Goal: Information Seeking & Learning: Learn about a topic

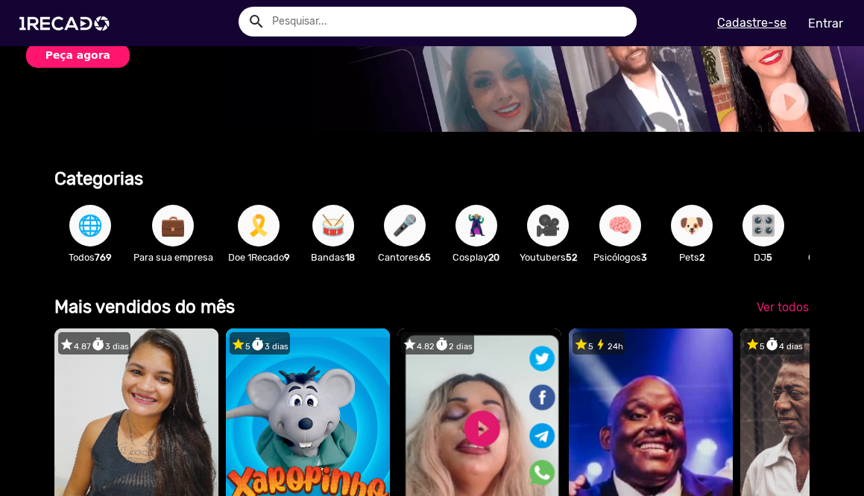
scroll to position [212, 0]
click at [406, 14] on input "text" at bounding box center [449, 22] width 376 height 30
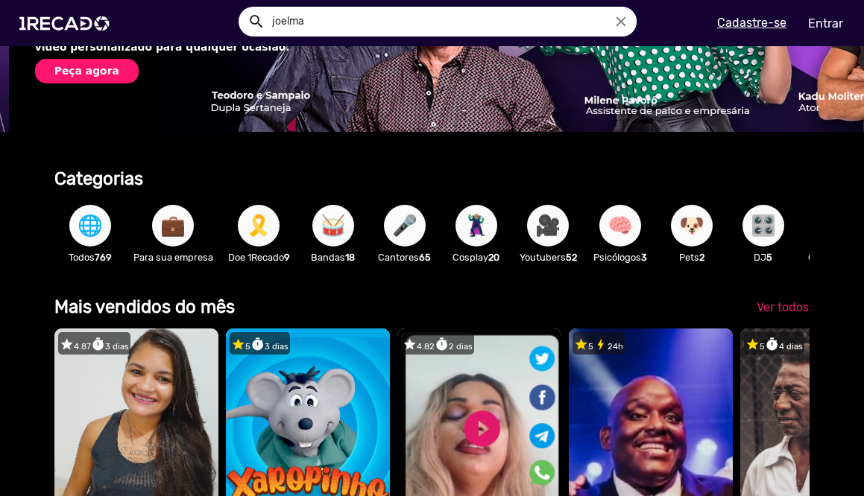
scroll to position [0, 1727]
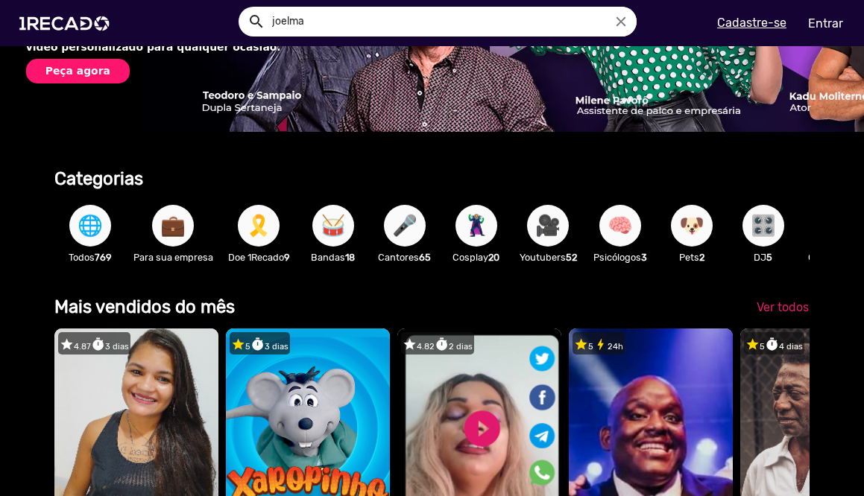
click at [490, 19] on input "joelma" at bounding box center [449, 22] width 376 height 30
click at [242, 7] on button "search" at bounding box center [255, 20] width 26 height 26
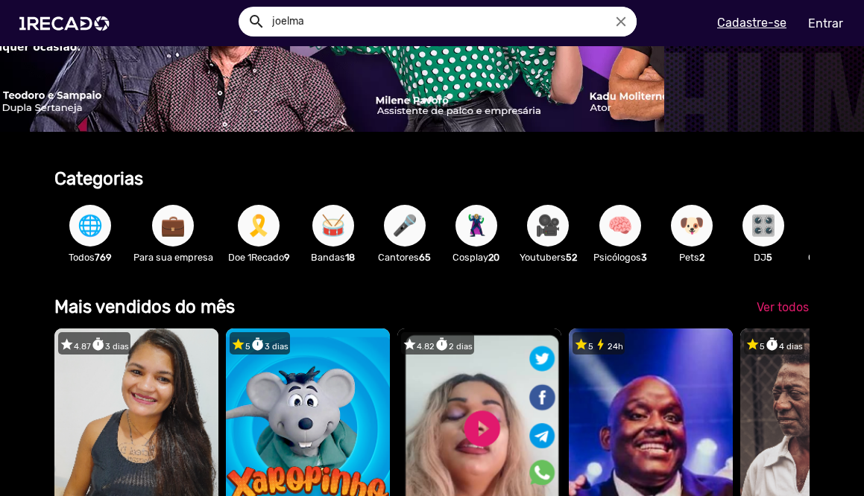
scroll to position [0, 2159]
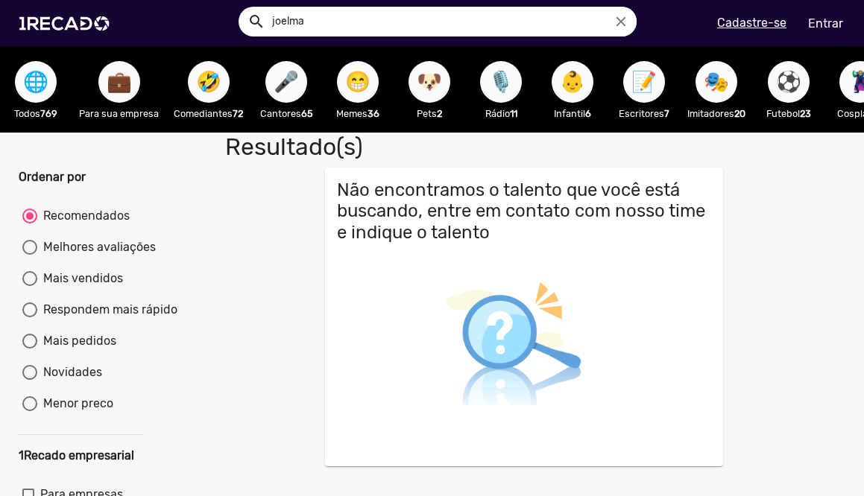
click at [344, 25] on input "joelma" at bounding box center [449, 22] width 376 height 30
type input "calypso"
click at [242, 7] on button "search" at bounding box center [255, 20] width 26 height 26
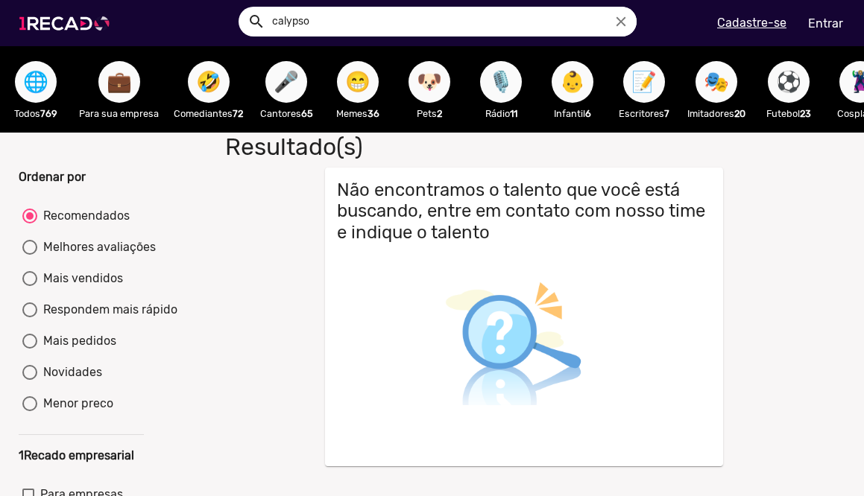
click at [98, 28] on img at bounding box center [67, 23] width 113 height 63
